Goal: Transaction & Acquisition: Purchase product/service

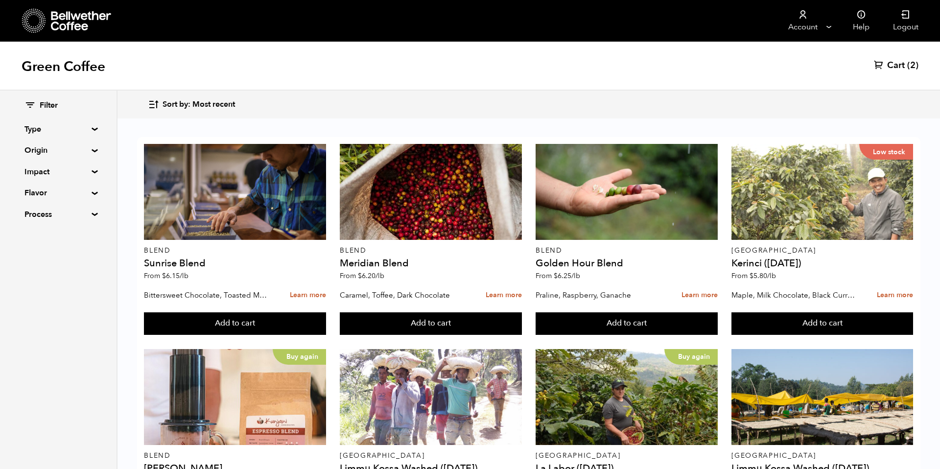
click at [469, 101] on div "Sort by: Most recent Sort by: Origin Sort by: Most recent Sort by: Name Sort by…" at bounding box center [528, 104] width 761 height 23
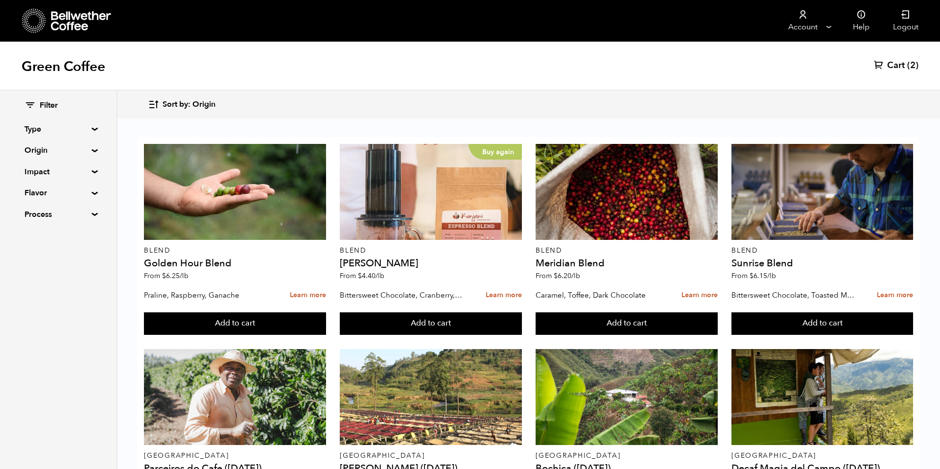
click at [198, 106] on span "Sort by: Origin" at bounding box center [189, 104] width 53 height 11
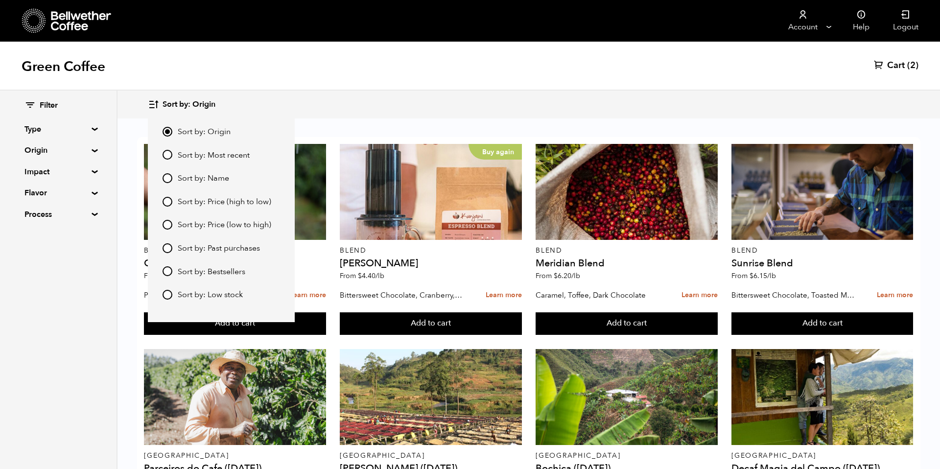
click at [197, 154] on span "Sort by: Most recent" at bounding box center [214, 155] width 72 height 11
click at [172, 154] on input "Sort by: Most recent" at bounding box center [168, 155] width 10 height 10
radio input "true"
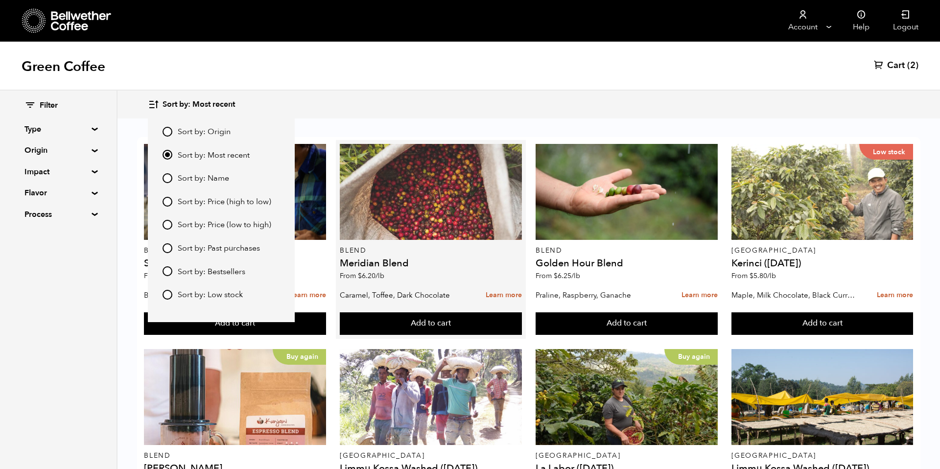
scroll to position [717, 0]
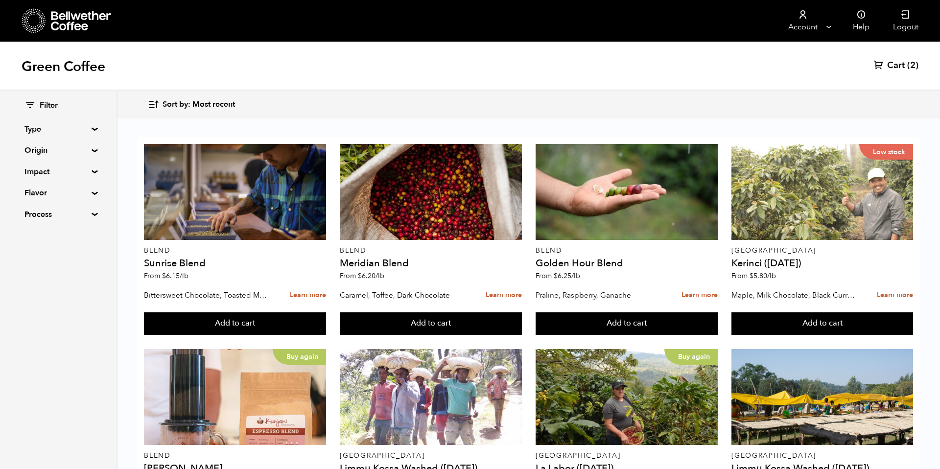
scroll to position [233, 0]
click at [326, 312] on button "Add to cart" at bounding box center [235, 323] width 182 height 23
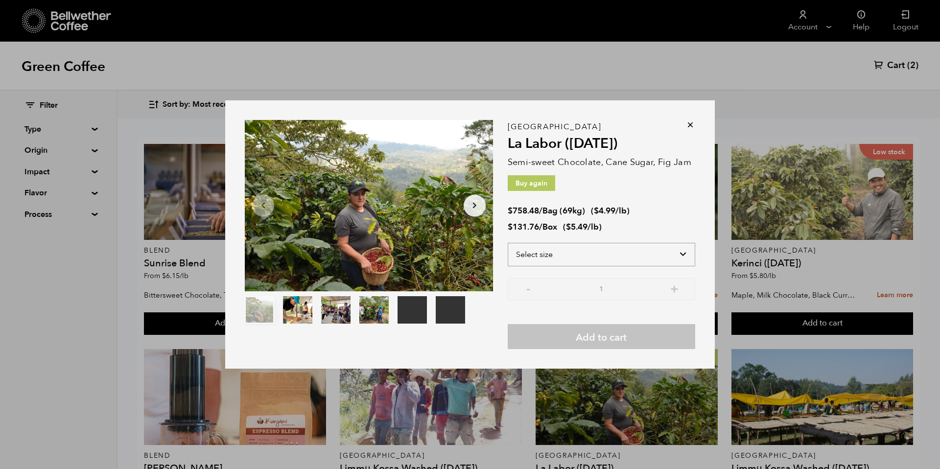
click at [655, 249] on select "Select size Bag (69kg) (152 lbs) Box (24 lbs)" at bounding box center [602, 255] width 188 height 24
select select "bag-2"
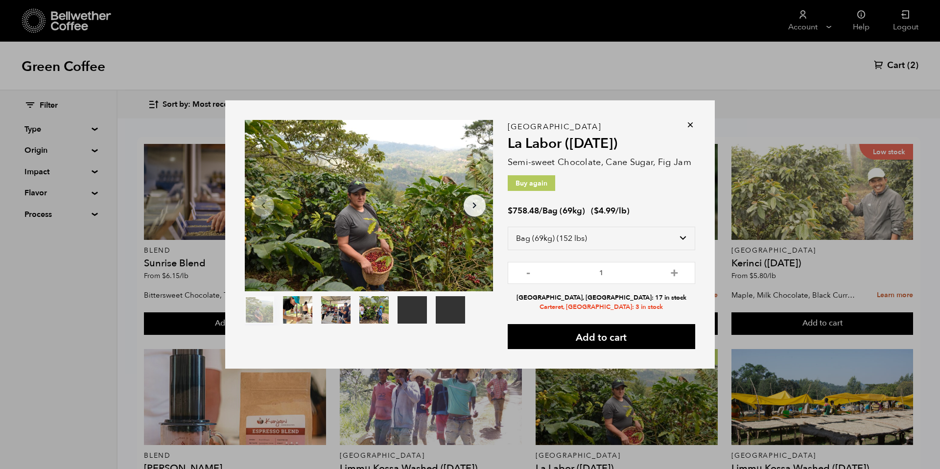
click at [689, 125] on icon at bounding box center [690, 125] width 10 height 10
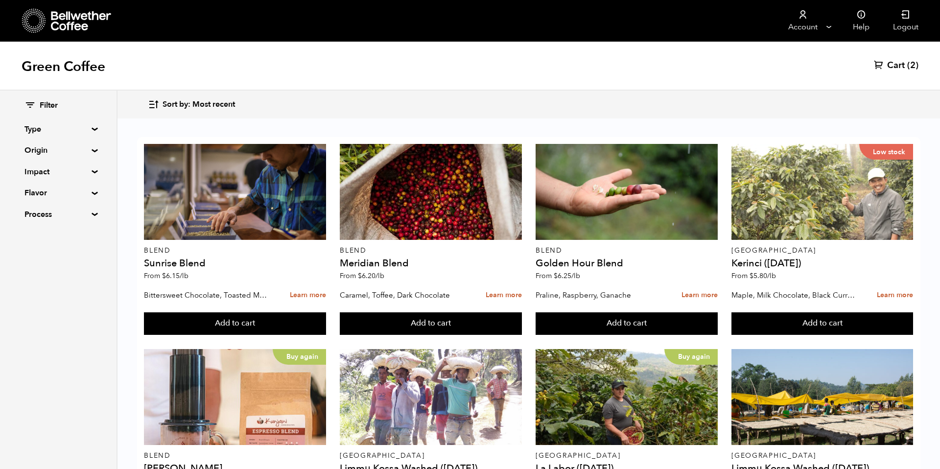
scroll to position [717, 0]
click at [267, 312] on button "Add to cart" at bounding box center [235, 323] width 182 height 23
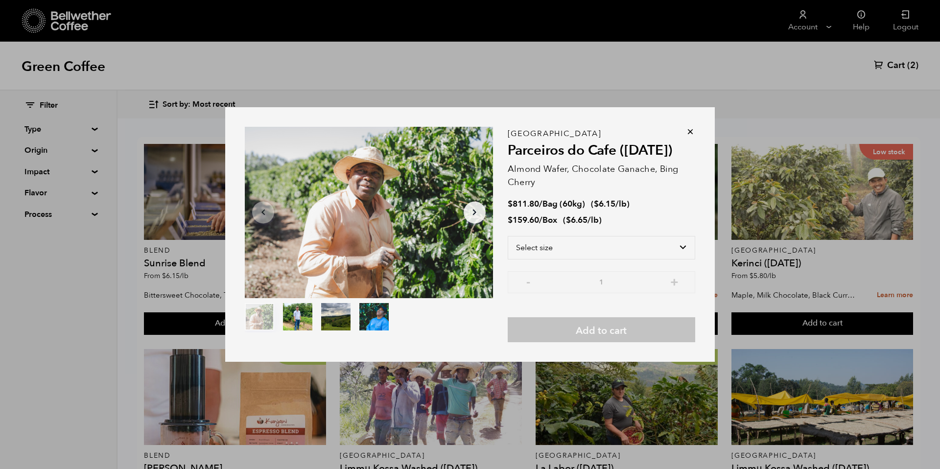
click at [603, 259] on div "Select size Bag (60kg) (132 lbs) Box (24 lbs)" at bounding box center [602, 253] width 188 height 35
click at [604, 253] on select "Select size Bag (60kg) (132 lbs) Box (24 lbs)" at bounding box center [602, 248] width 188 height 24
click at [609, 249] on div "Select size Bag (60kg) (132 lbs) Box (24 lbs)" at bounding box center [602, 253] width 188 height 35
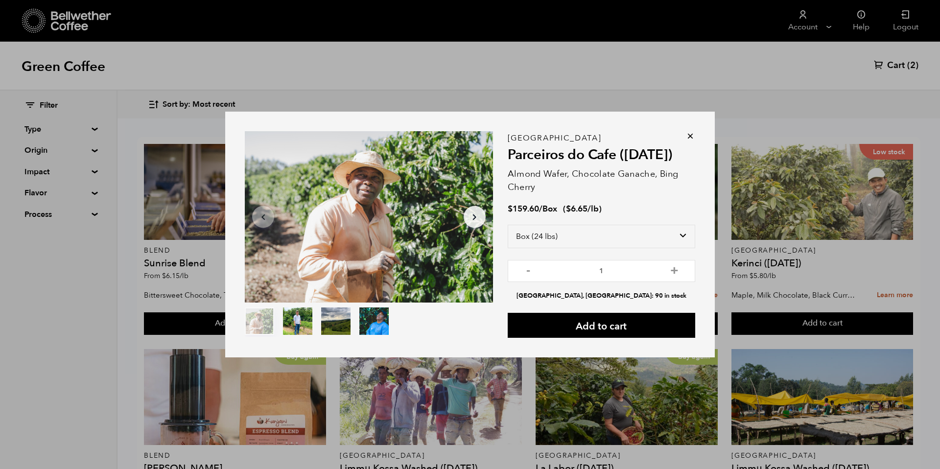
click at [609, 249] on div "Select size Bag (60kg) (132 lbs) Box (24 lbs)" at bounding box center [602, 242] width 188 height 35
click at [609, 238] on select "Select size Bag (60kg) (132 lbs) Box (24 lbs)" at bounding box center [602, 237] width 188 height 24
select select "bag-3"
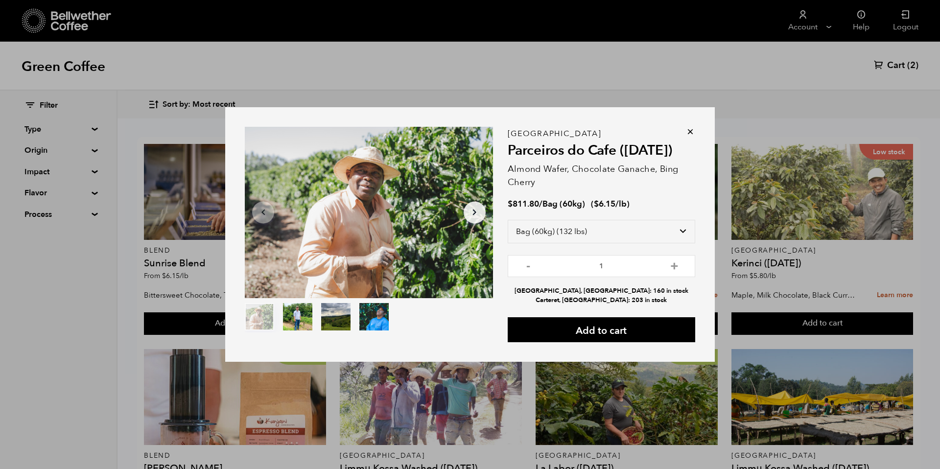
click at [693, 129] on icon at bounding box center [690, 132] width 10 height 10
